Goal: Task Accomplishment & Management: Manage account settings

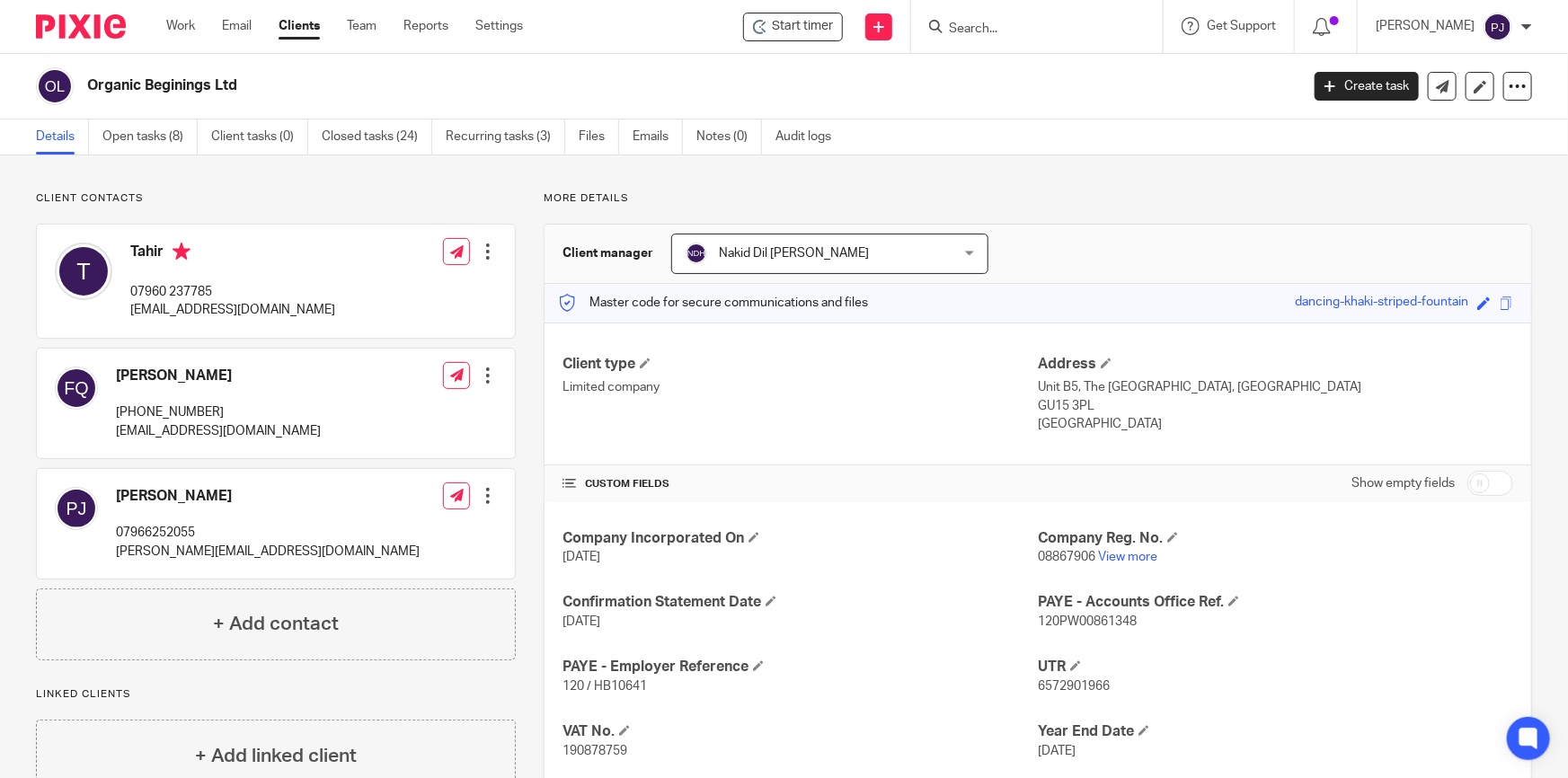
click at [1074, 28] on input "Search" at bounding box center [1028, 30] width 162 height 16
type input "[PERSON_NAME],es"
click at [1019, 67] on link at bounding box center [1055, 70] width 223 height 27
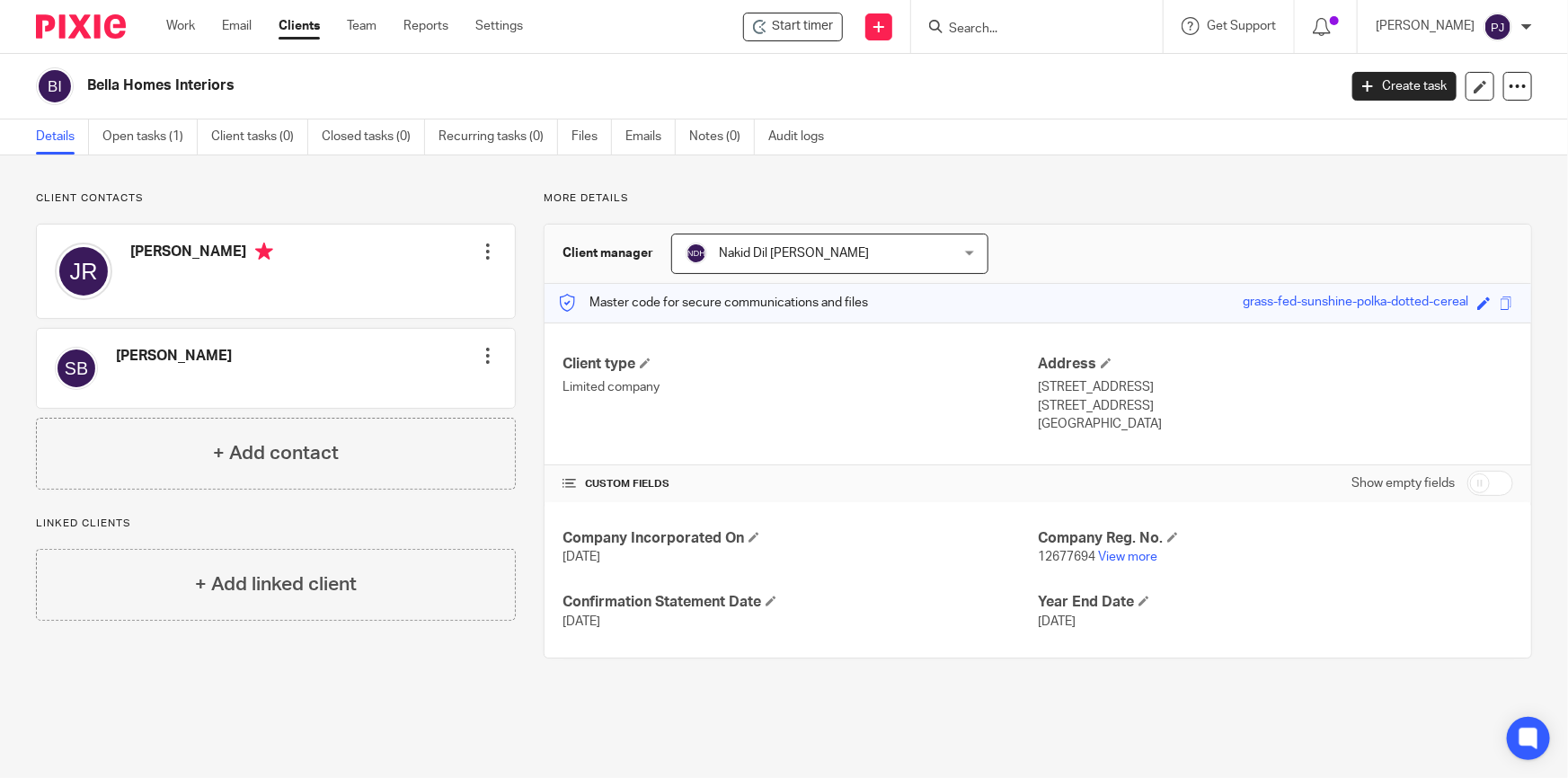
click at [481, 250] on div at bounding box center [487, 251] width 18 height 18
click at [406, 286] on link "Edit contact" at bounding box center [403, 291] width 172 height 26
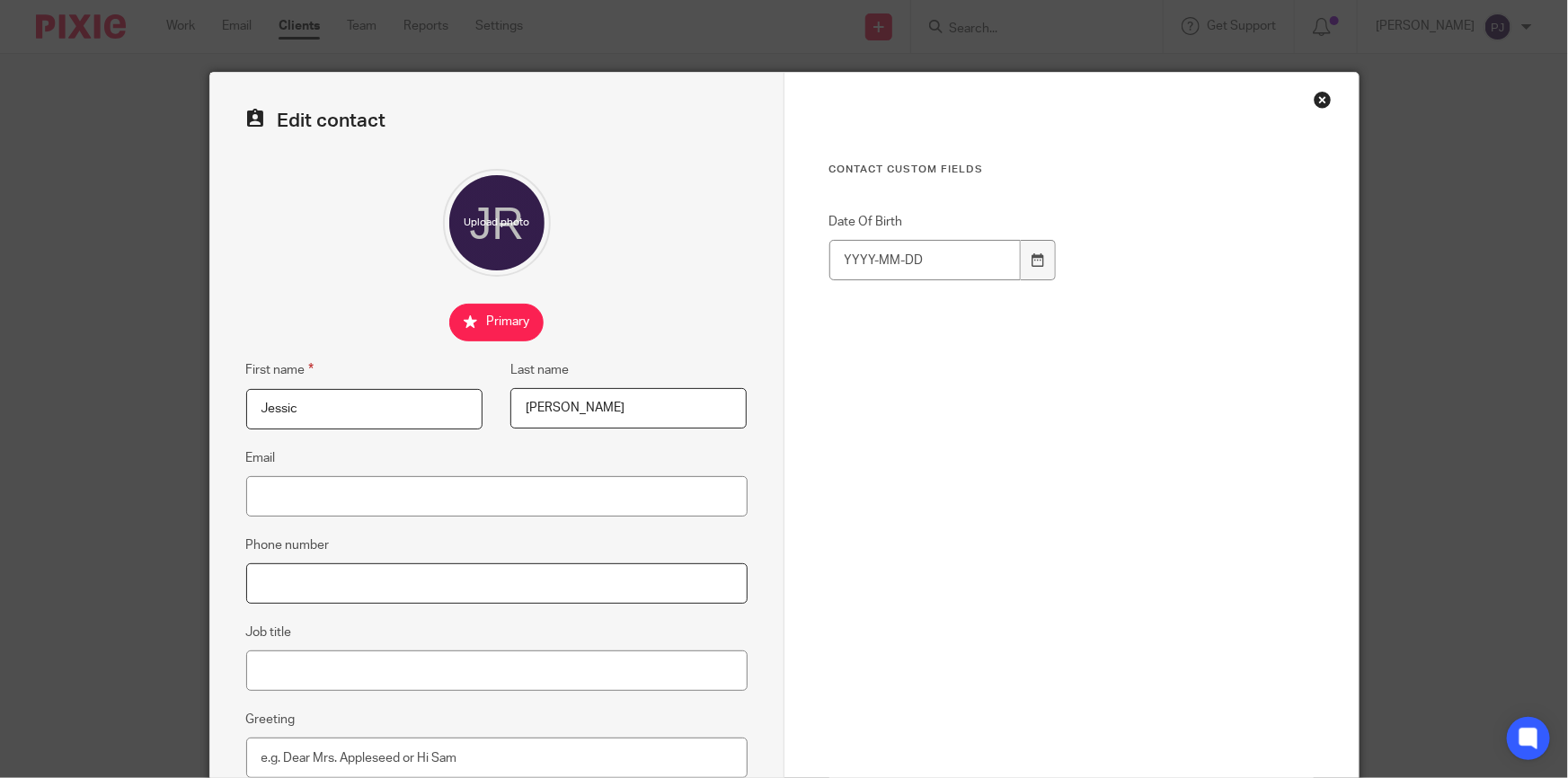
click at [467, 584] on input "Phone number" at bounding box center [497, 584] width 502 height 40
paste input "078 8189 0441"
type input "078 8189 0441"
click at [328, 498] on input "Email" at bounding box center [497, 496] width 502 height 40
paste input "[PERSON_NAME][EMAIL_ADDRESS][DOMAIN_NAME]"
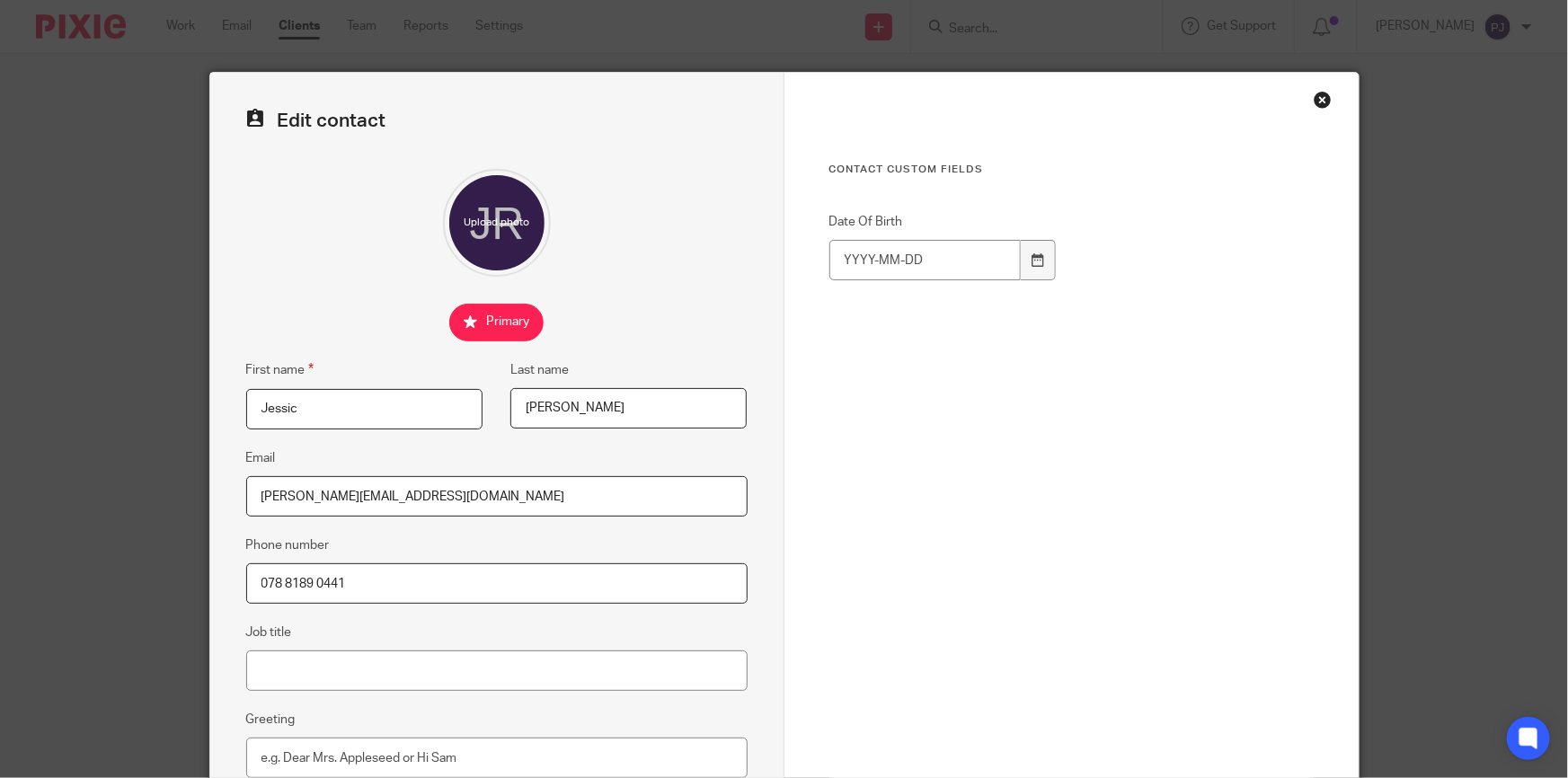
scroll to position [241, 0]
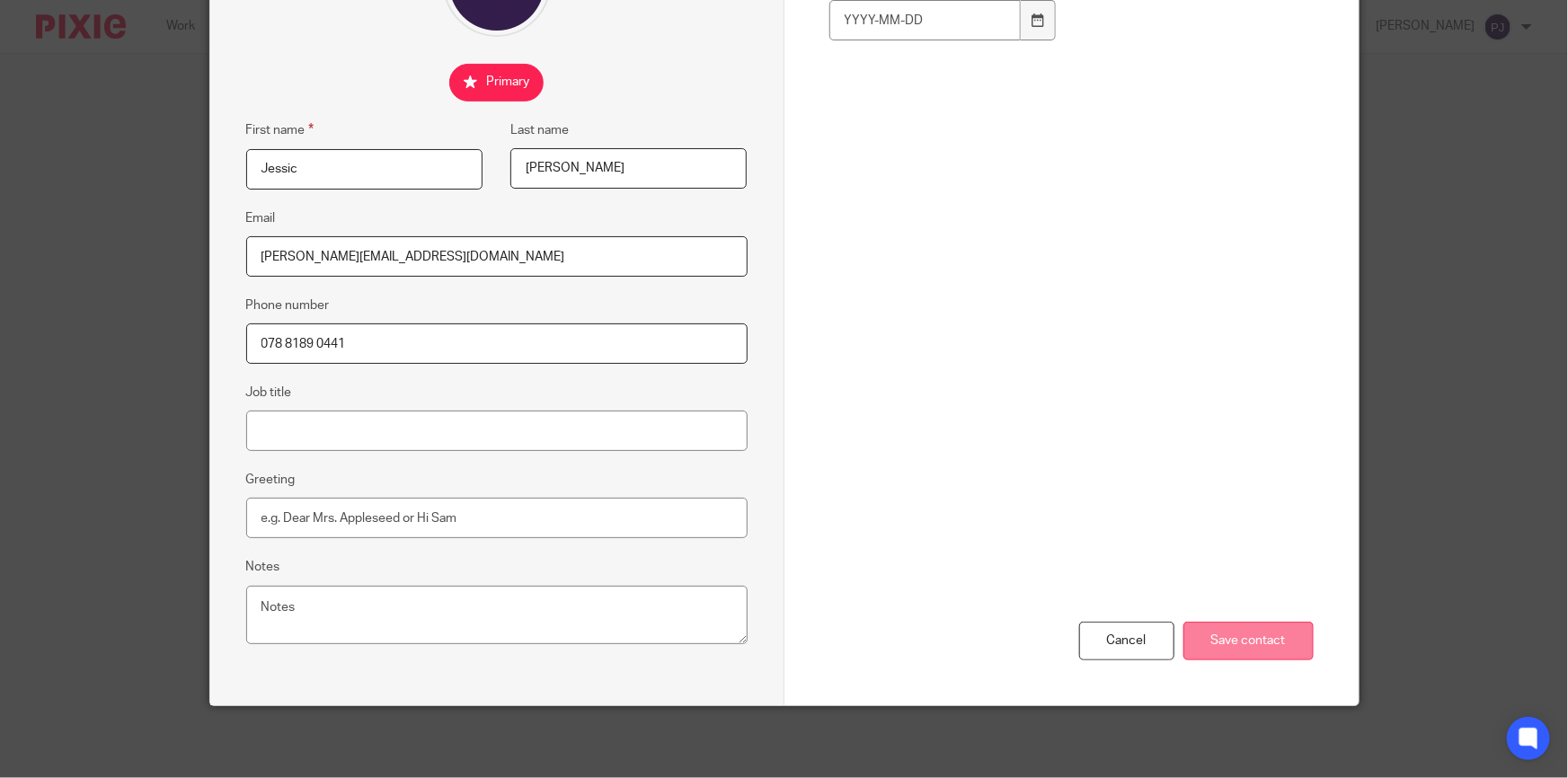
type input "[PERSON_NAME][EMAIL_ADDRESS][DOMAIN_NAME]"
click at [1228, 638] on input "Save contact" at bounding box center [1248, 641] width 131 height 38
